Goal: Transaction & Acquisition: Purchase product/service

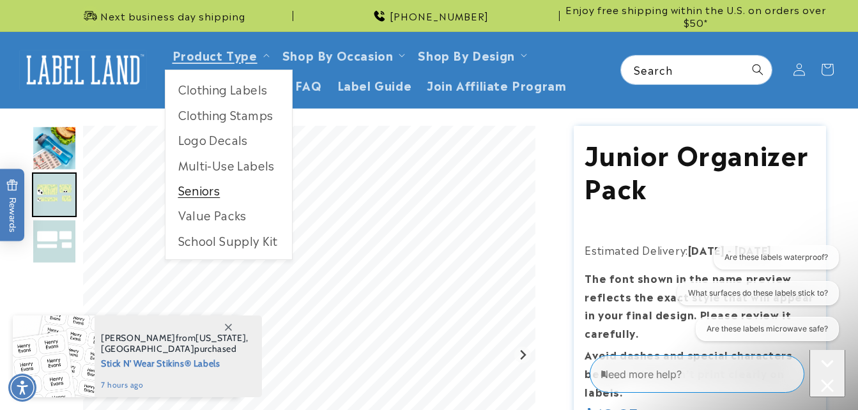
click at [207, 185] on link "Seniors" at bounding box center [228, 190] width 126 height 25
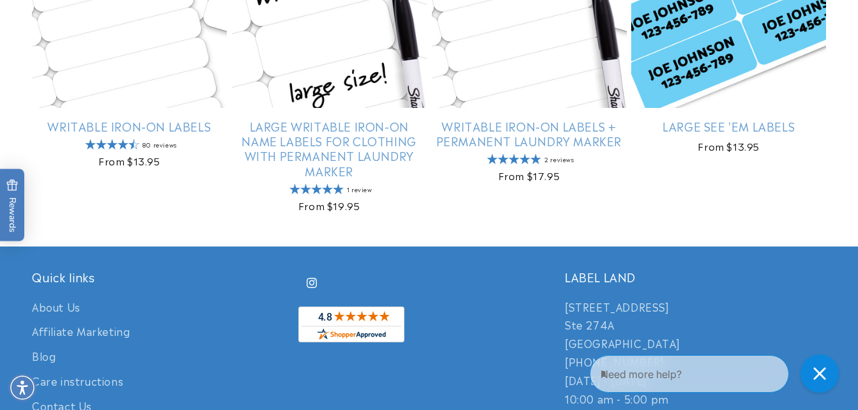
scroll to position [229, 0]
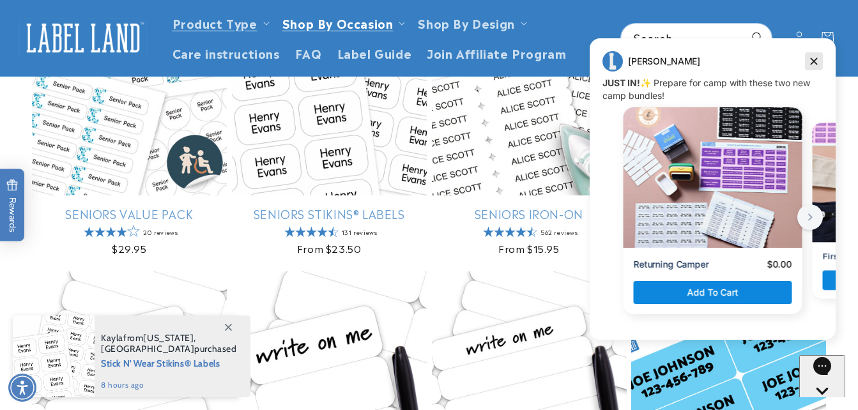
click at [811, 61] on icon "Dismiss campaign" at bounding box center [813, 61] width 13 height 15
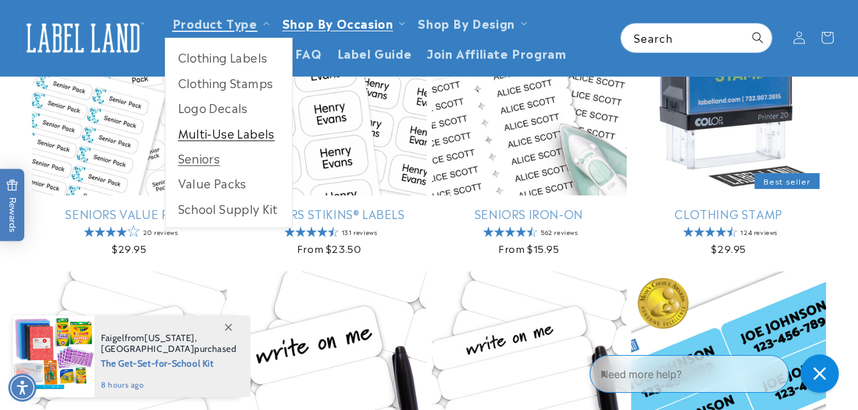
click at [218, 130] on link "Multi-Use Labels" at bounding box center [228, 133] width 126 height 25
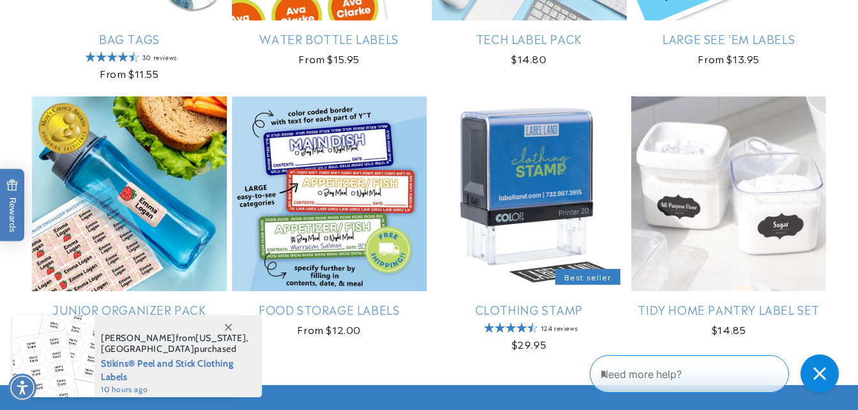
scroll to position [1251, 0]
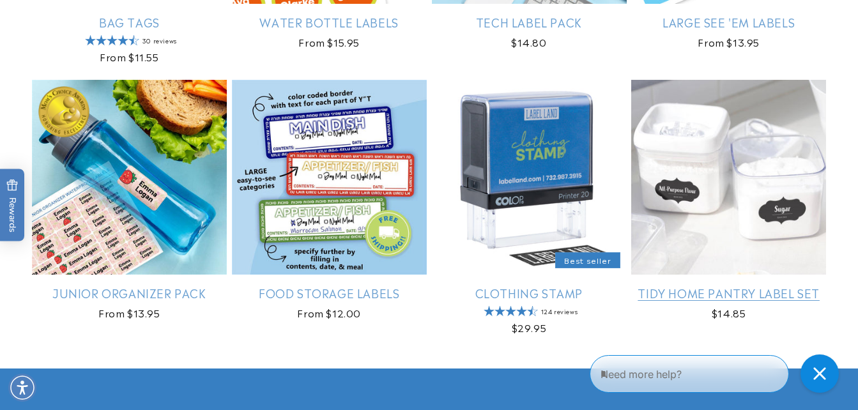
click at [720, 293] on link "Tidy Home Pantry Label Set" at bounding box center [728, 292] width 195 height 15
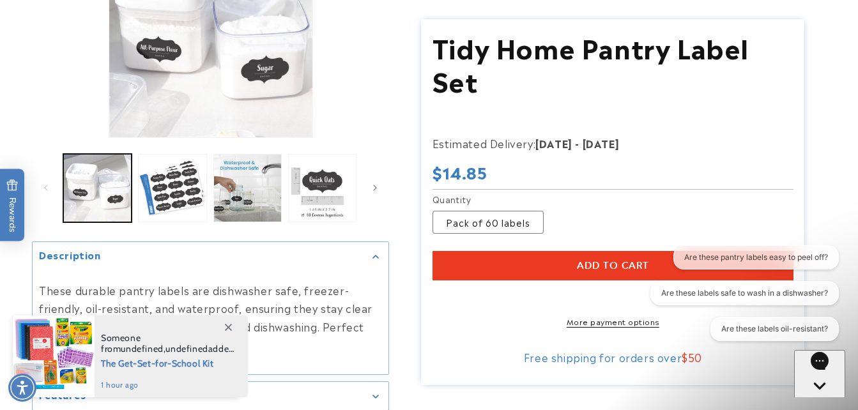
scroll to position [213, 0]
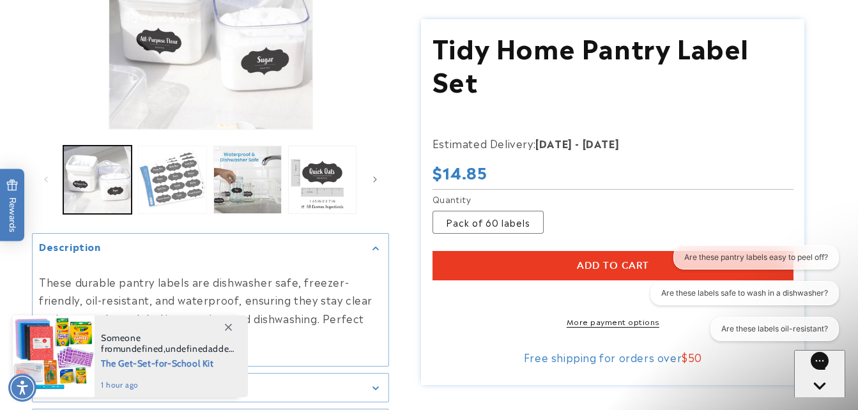
click at [165, 175] on button "Load image 2 in gallery view" at bounding box center [172, 180] width 68 height 68
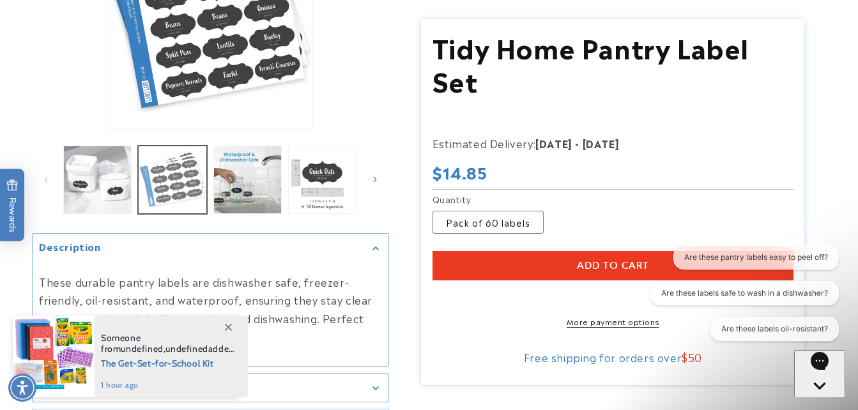
scroll to position [138, 0]
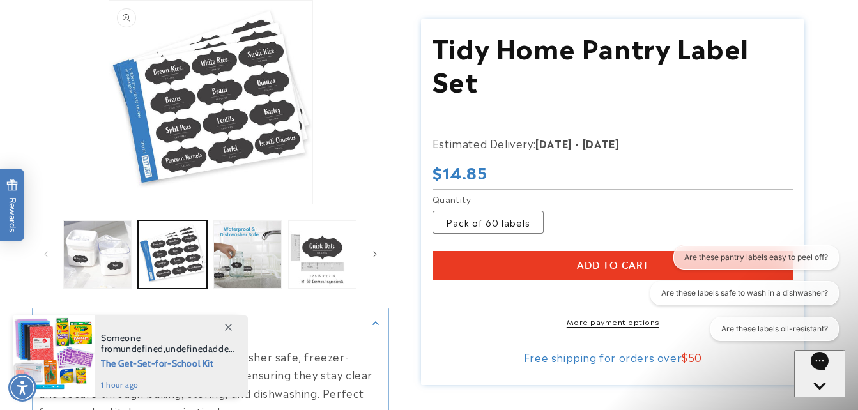
click at [109, 204] on button "Open media 2 in modal" at bounding box center [109, 204] width 0 height 0
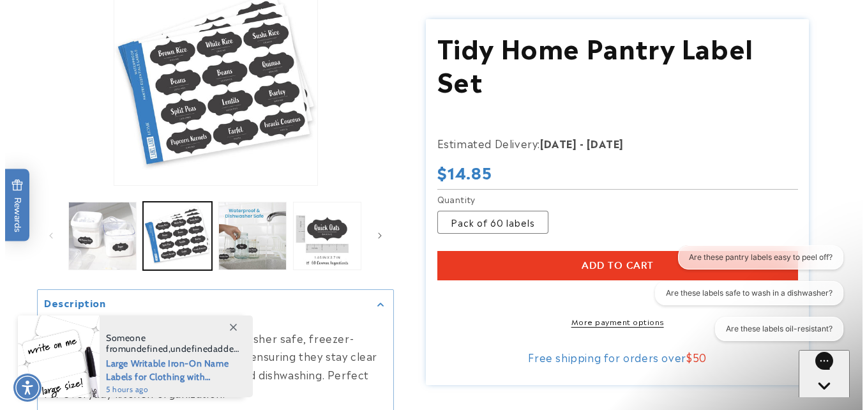
scroll to position [164, 0]
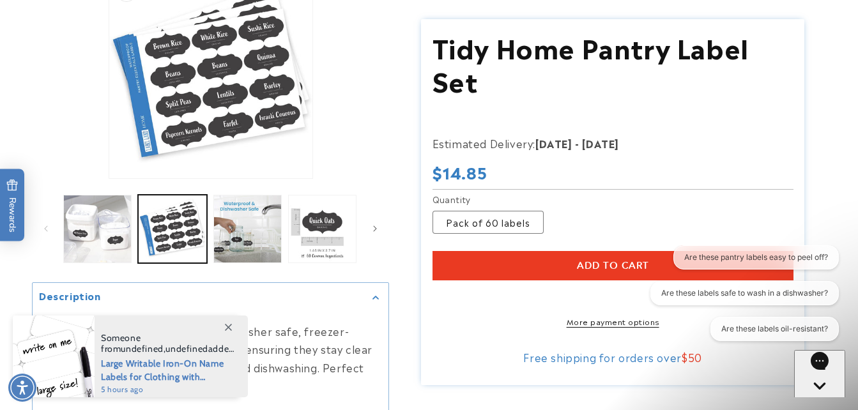
click at [109, 178] on button "Open media 2 in modal" at bounding box center [109, 178] width 0 height 0
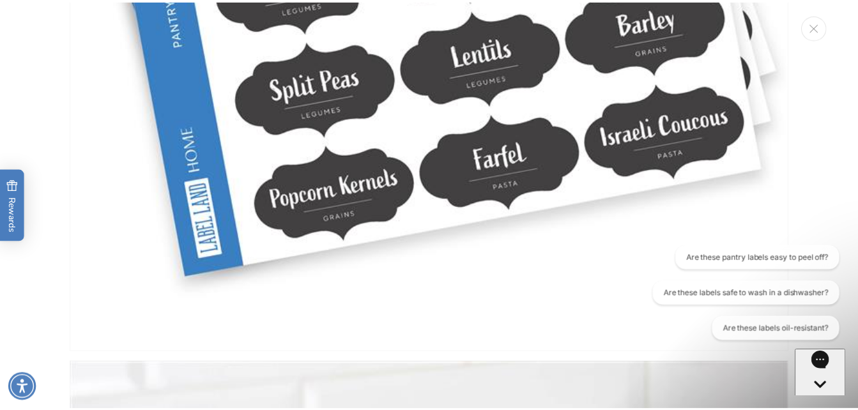
scroll to position [1148, 0]
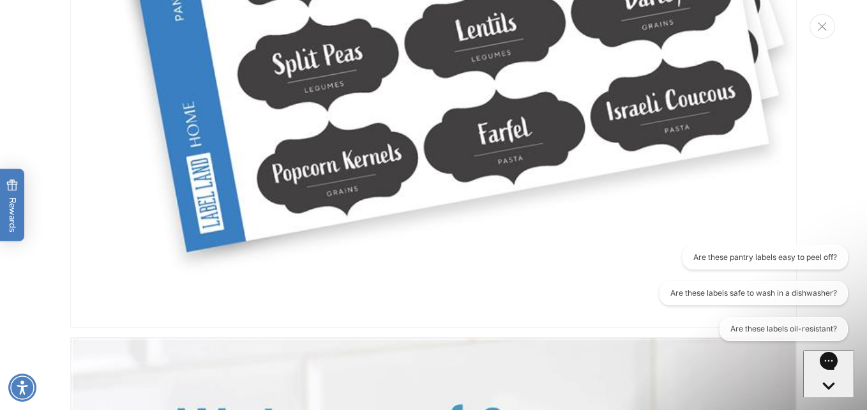
click at [822, 29] on icon "Close" at bounding box center [822, 26] width 9 height 8
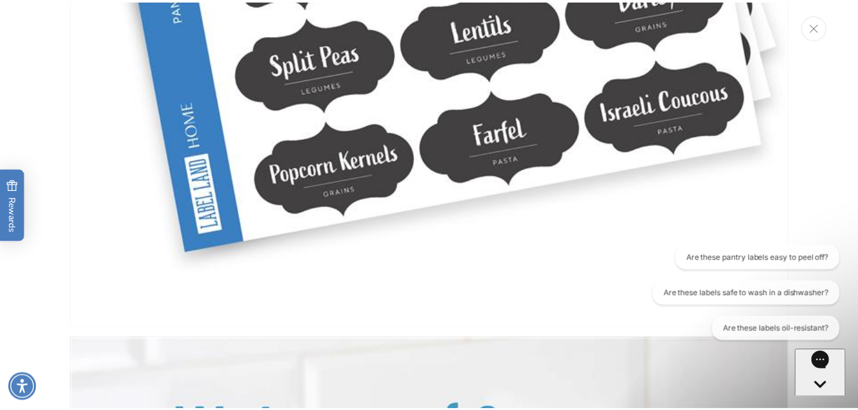
scroll to position [1139, 0]
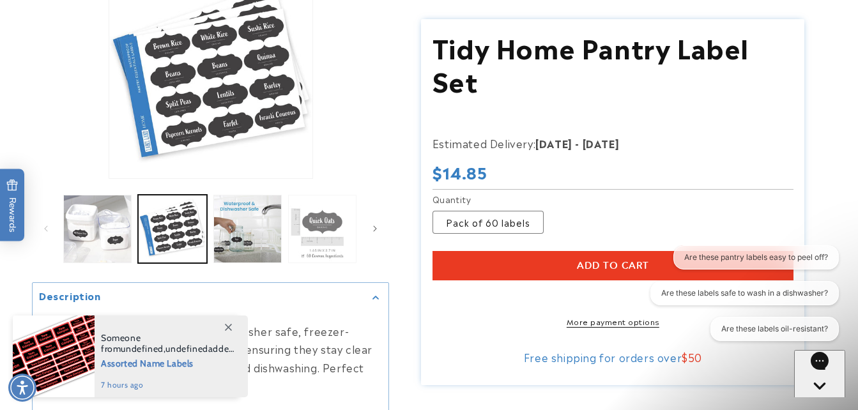
click at [307, 225] on button "Load image 4 in gallery view" at bounding box center [322, 229] width 68 height 68
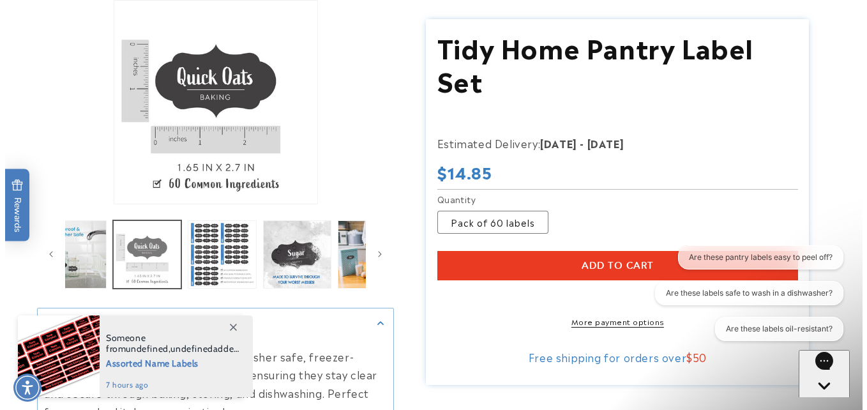
scroll to position [0, 224]
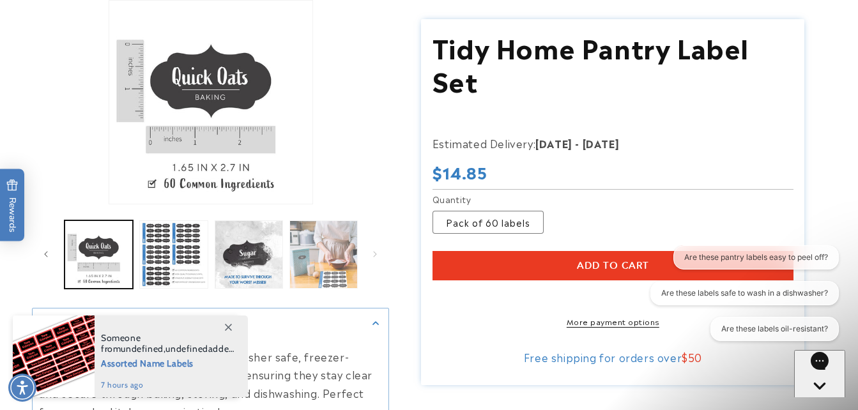
click at [326, 249] on button "Load image 7 in gallery view" at bounding box center [323, 254] width 68 height 68
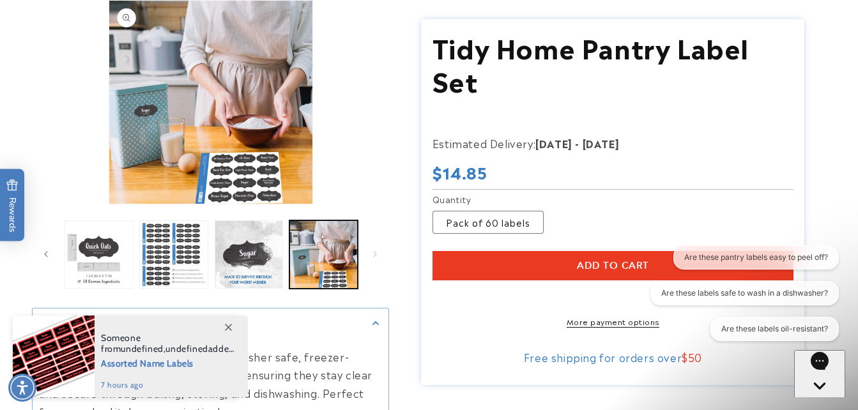
click at [109, 204] on button "Open media 7 in modal" at bounding box center [109, 204] width 0 height 0
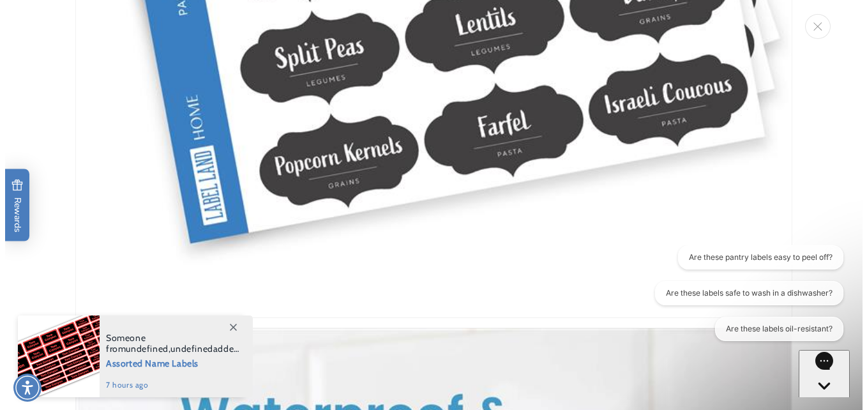
scroll to position [4374, 0]
